Goal: Information Seeking & Learning: Learn about a topic

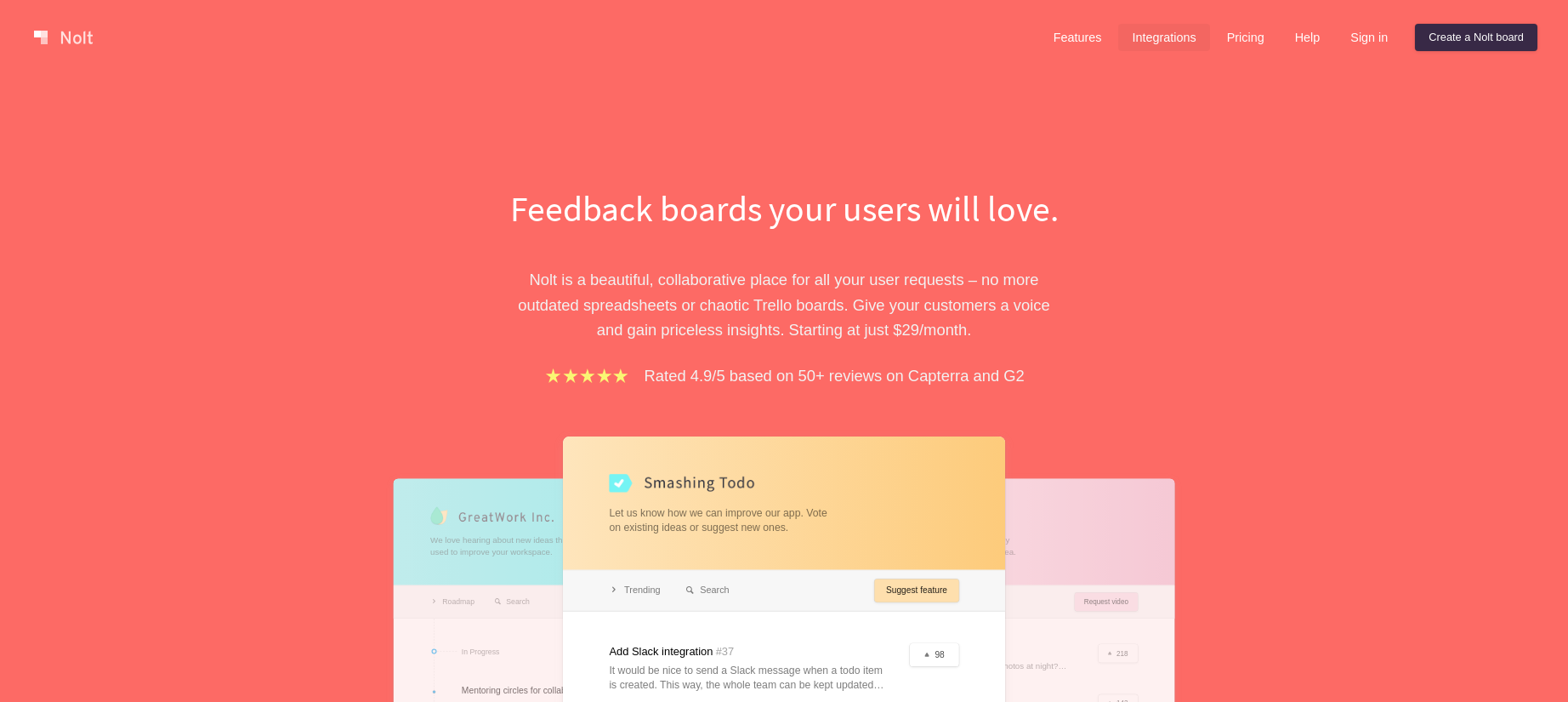
click at [1147, 36] on link "Integrations" at bounding box center [1163, 37] width 91 height 28
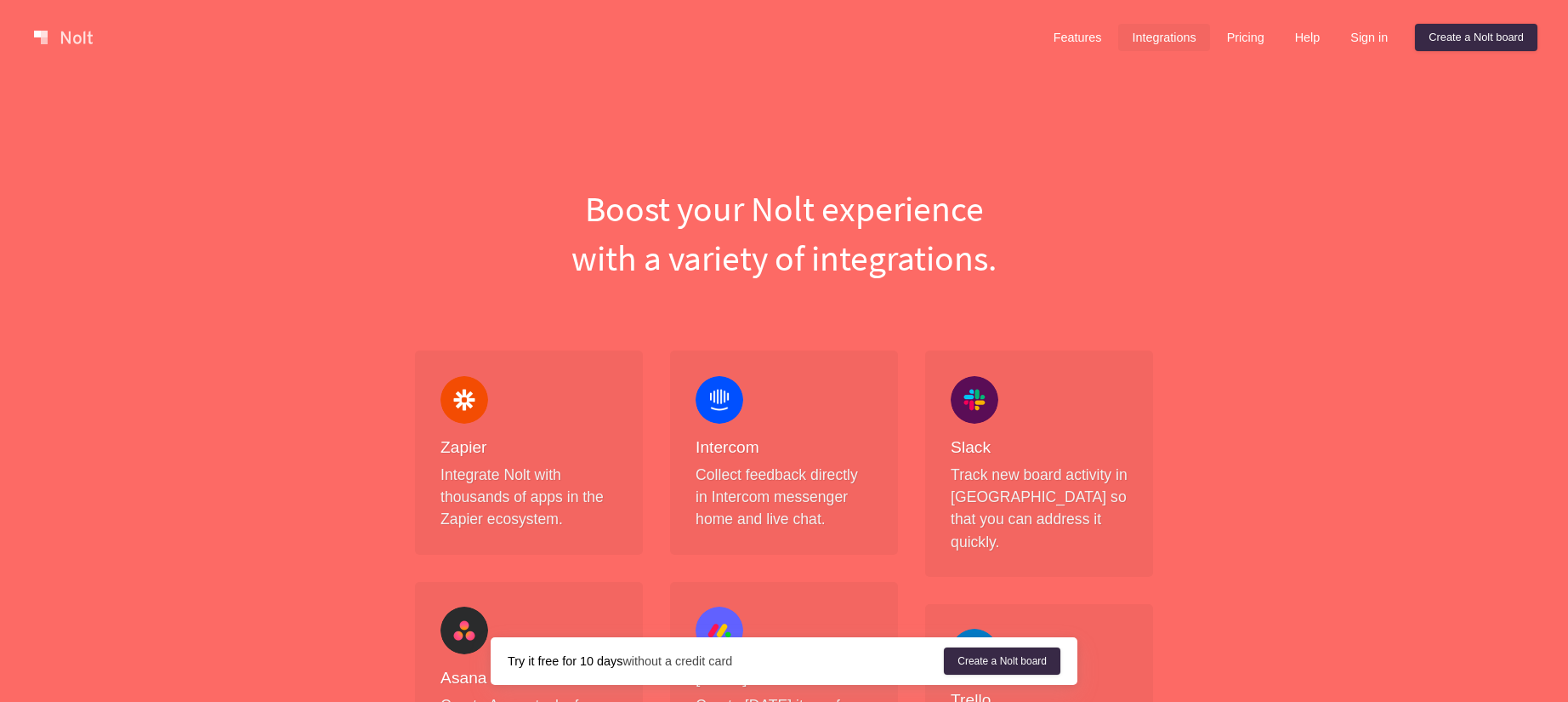
click at [1056, 42] on link "Features" at bounding box center [1078, 37] width 76 height 28
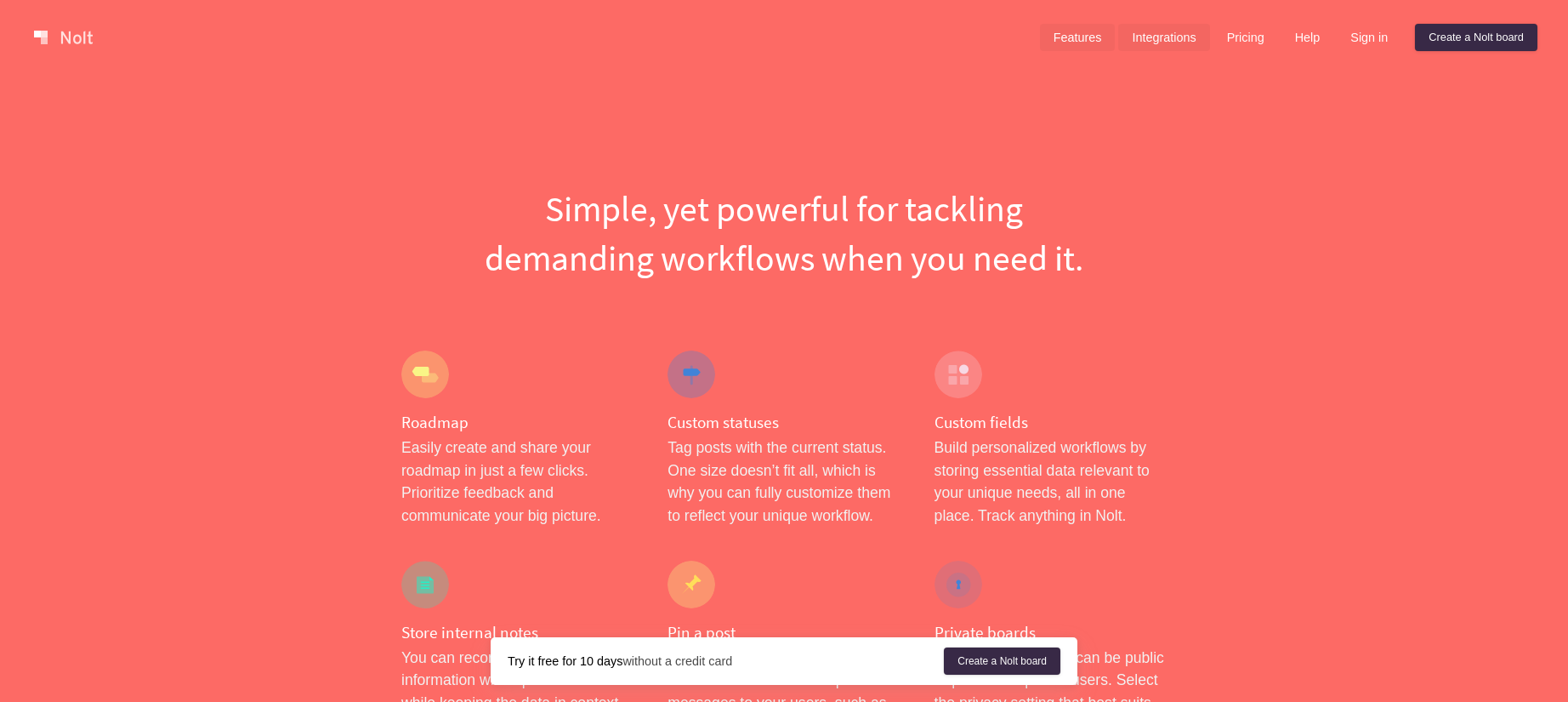
click at [1129, 36] on link "Integrations" at bounding box center [1163, 37] width 91 height 28
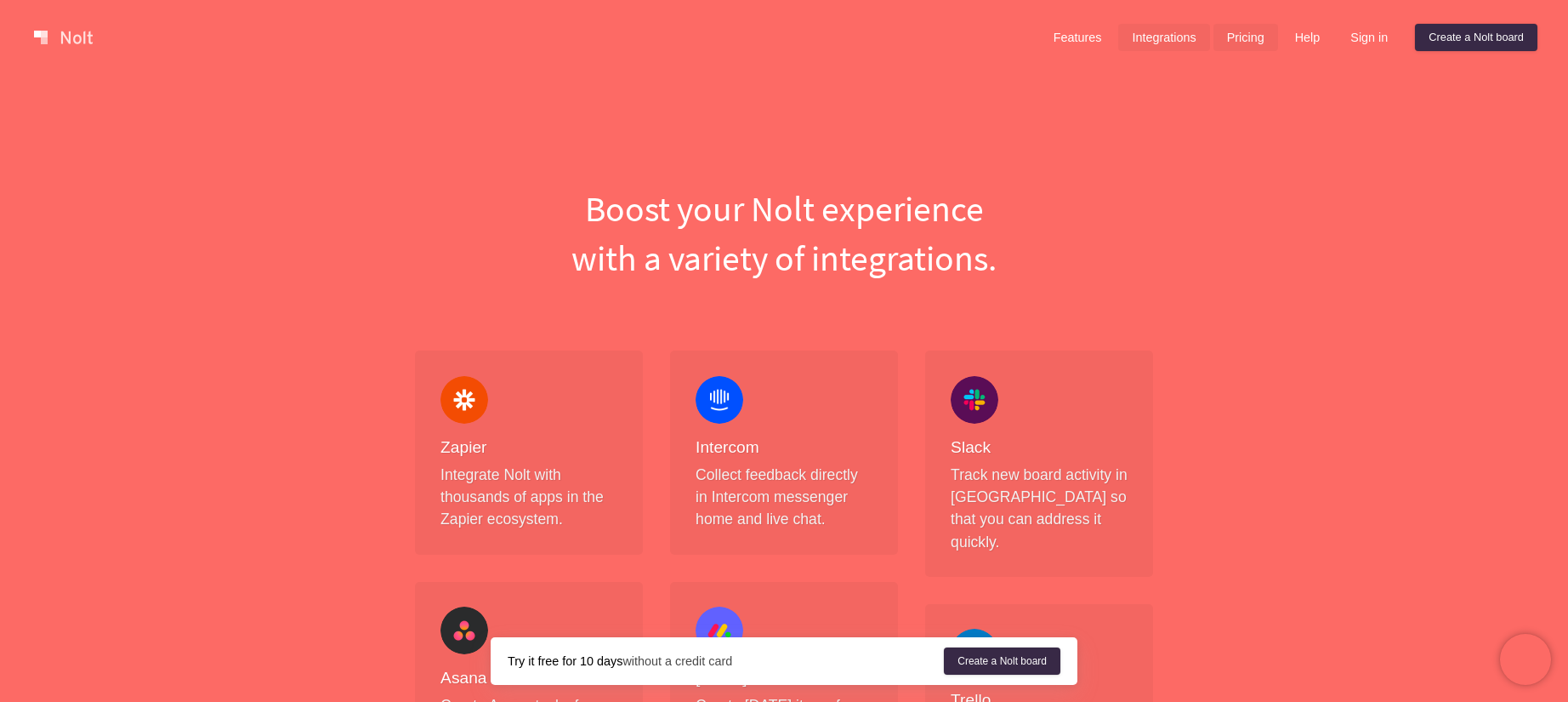
click at [1258, 35] on link "Pricing" at bounding box center [1246, 37] width 65 height 28
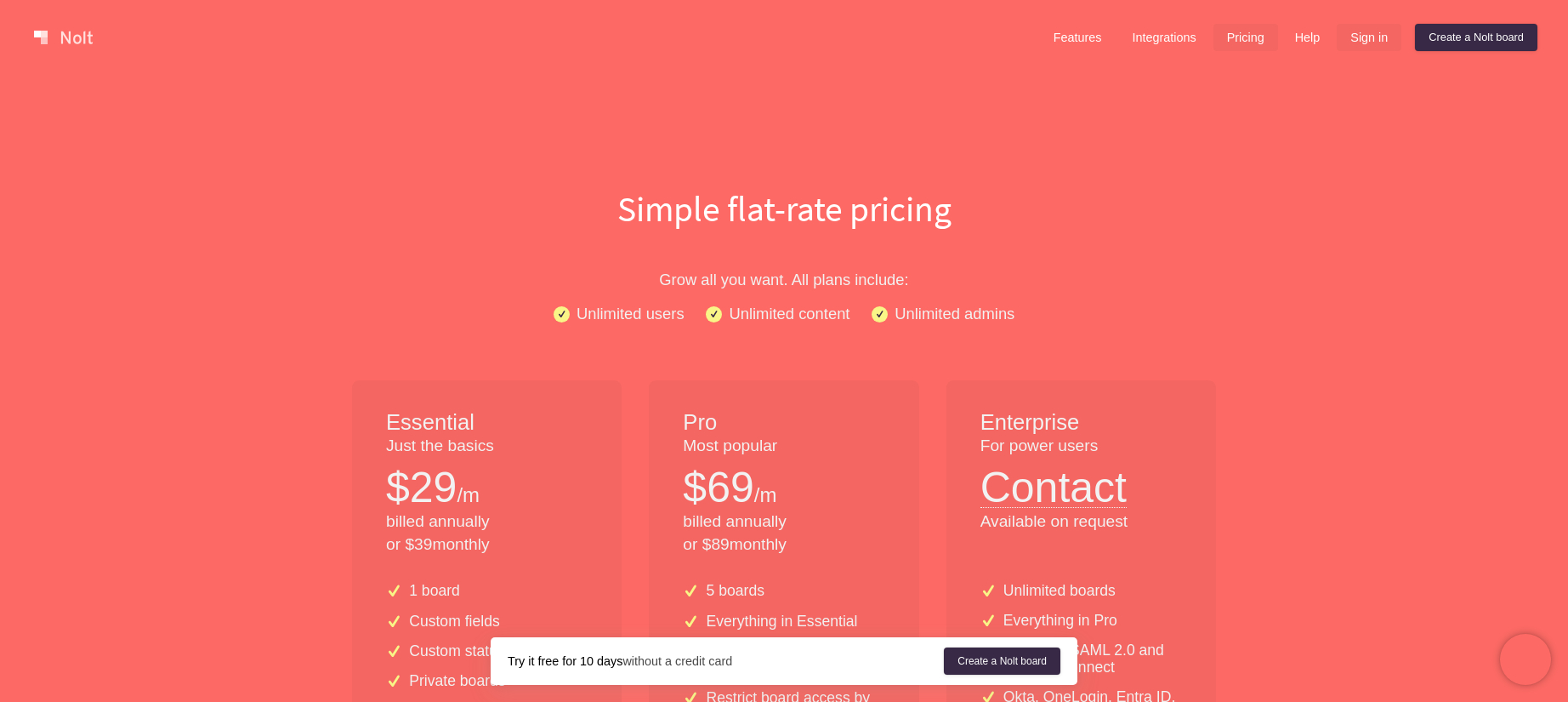
click at [1351, 37] on link "Sign in" at bounding box center [1370, 37] width 65 height 28
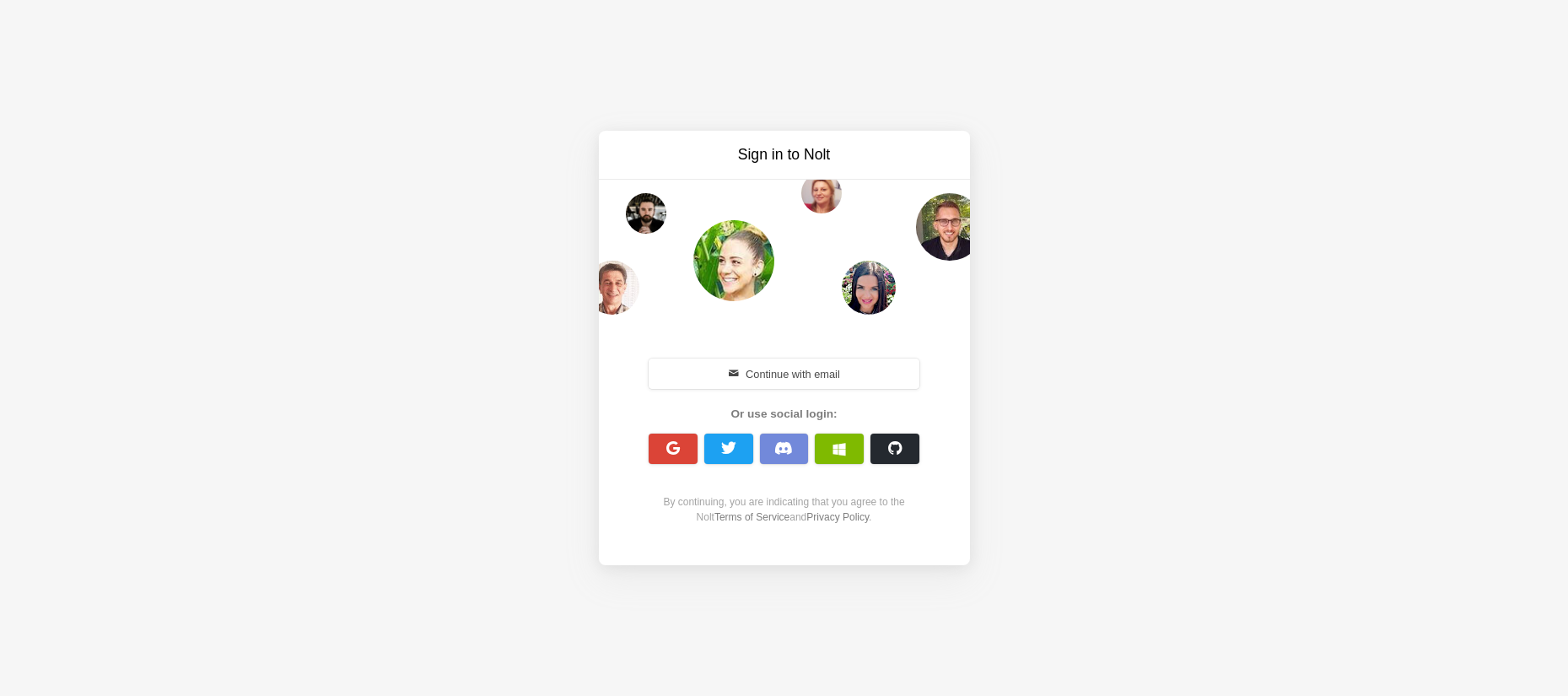
click at [872, 496] on div "By continuing, you are indicating that you agree to the [PERSON_NAME] Terms of …" at bounding box center [785, 510] width 290 height 30
